Goal: Find specific fact: Find specific fact

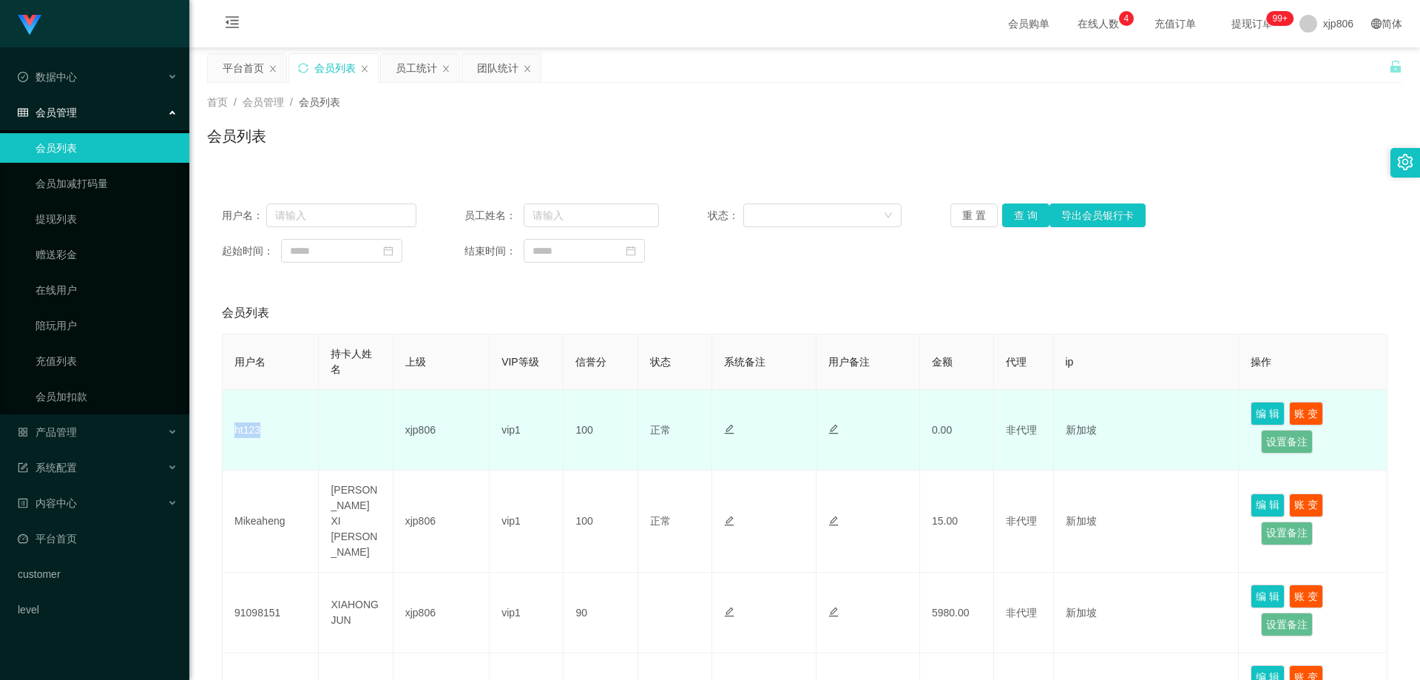
drag, startPoint x: 296, startPoint y: 436, endPoint x: 226, endPoint y: 431, distance: 69.7
click at [226, 431] on td "ht123" at bounding box center [271, 430] width 96 height 81
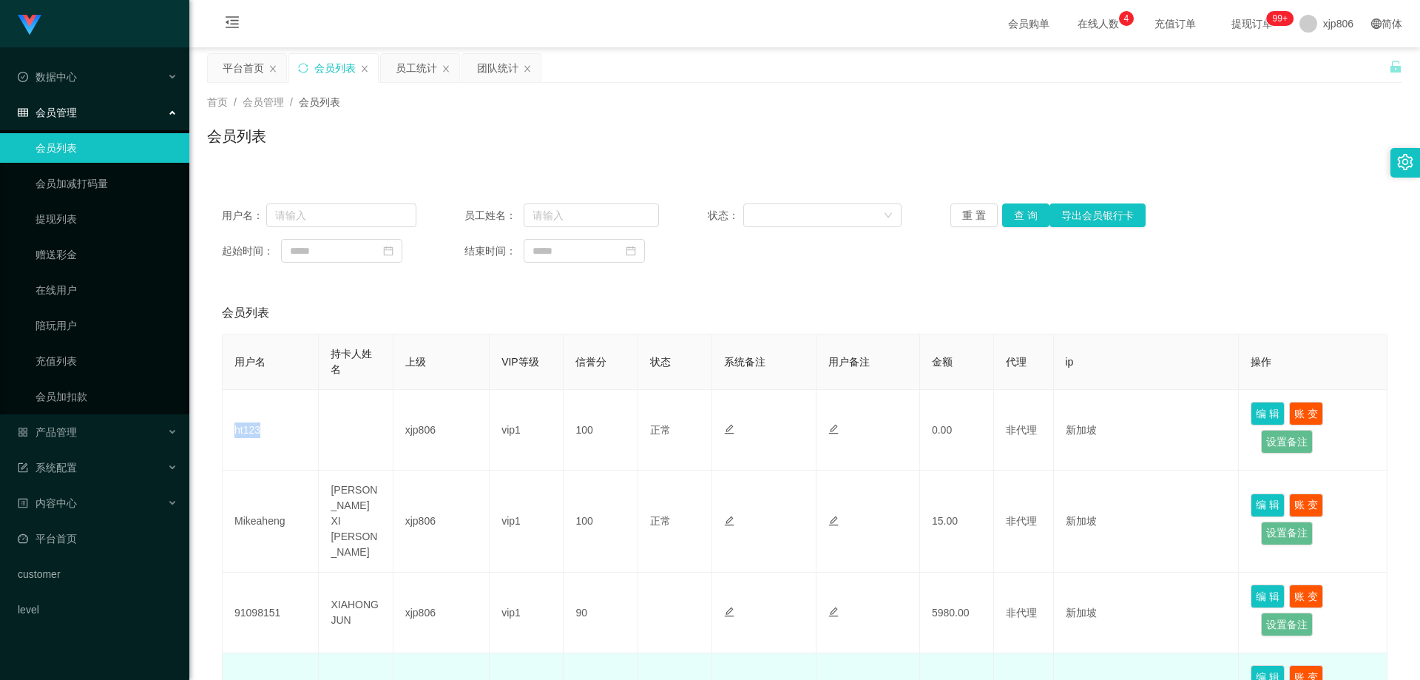
copy td "ht123"
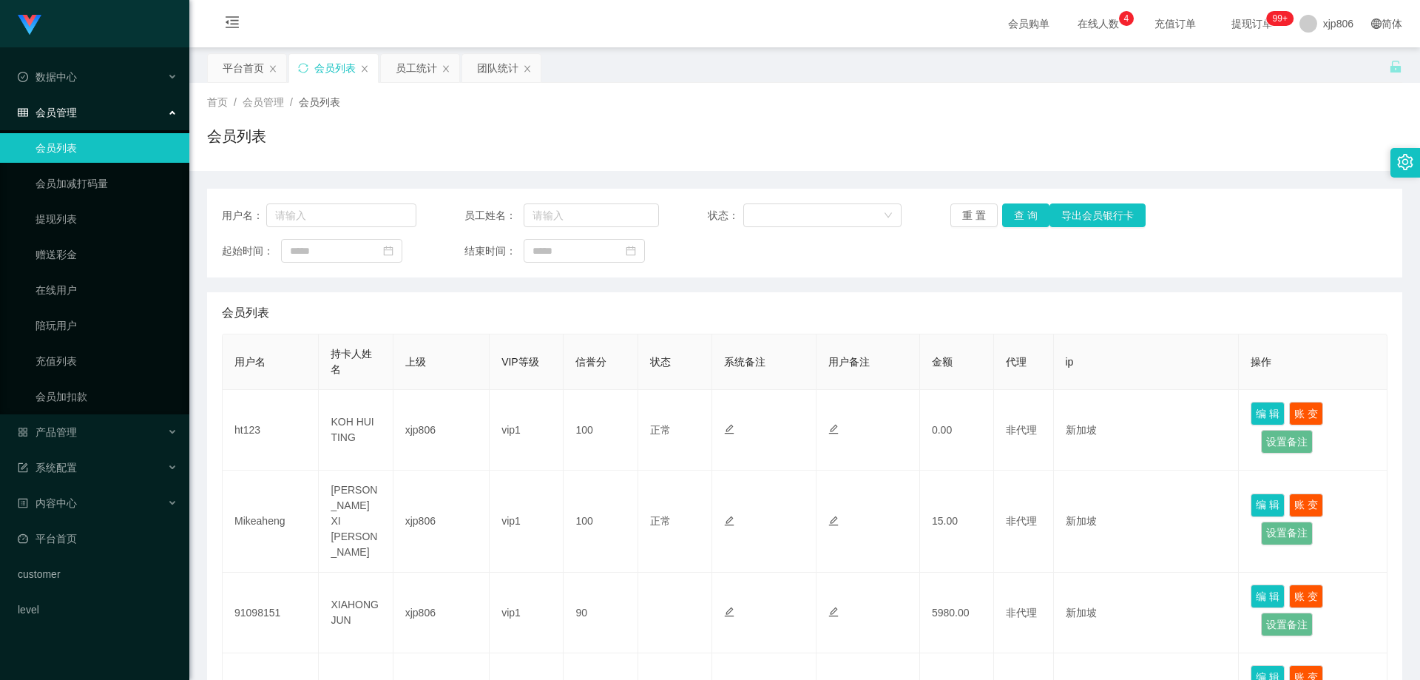
scroll to position [222, 0]
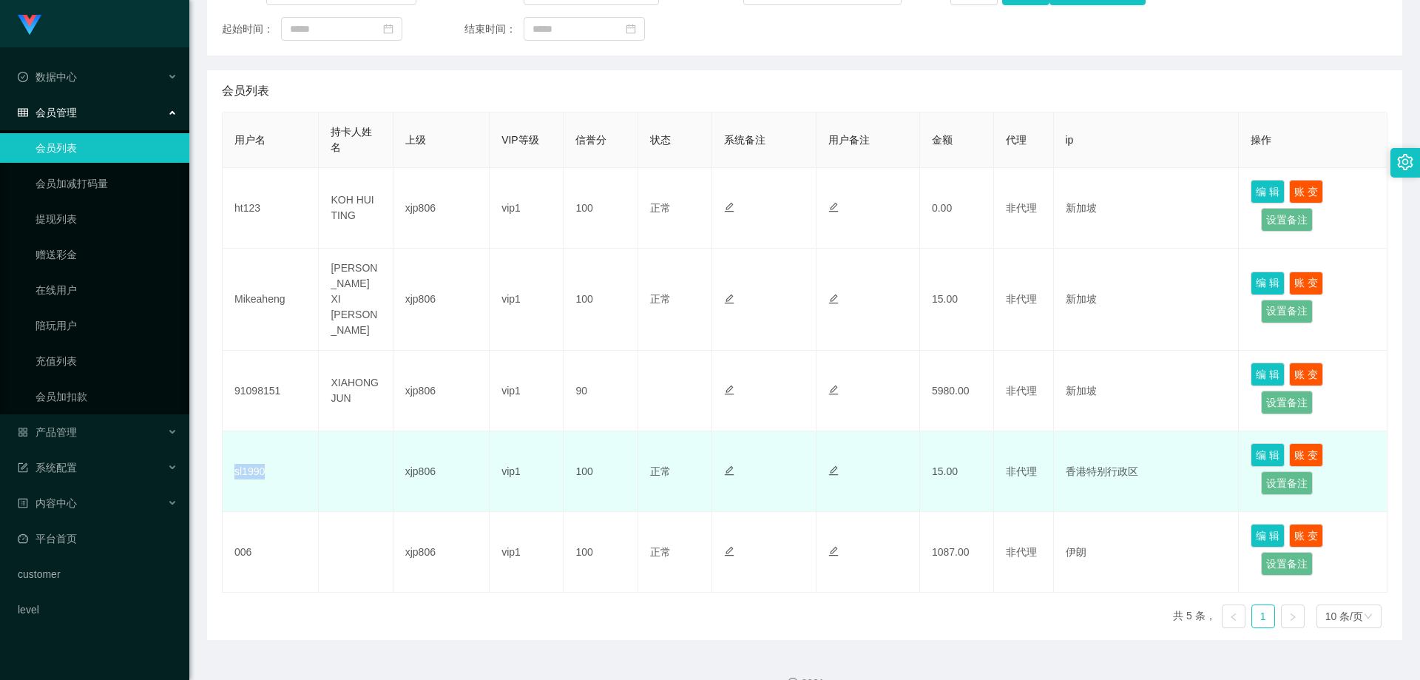
drag, startPoint x: 264, startPoint y: 465, endPoint x: 236, endPoint y: 459, distance: 28.9
click at [236, 459] on td "sl1990" at bounding box center [271, 471] width 96 height 81
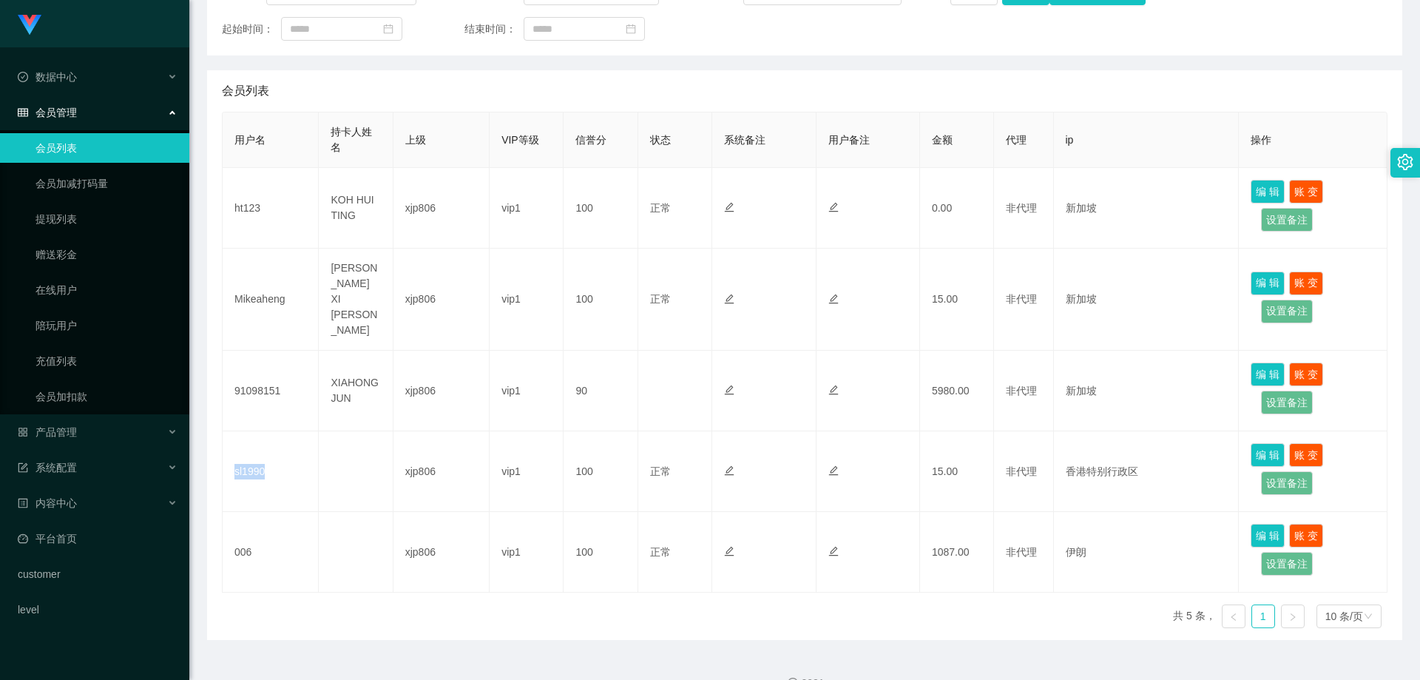
copy td "sl1990"
